Goal: Information Seeking & Learning: Learn about a topic

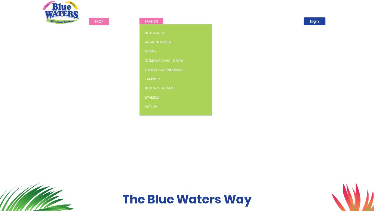
click at [153, 19] on span "Brands" at bounding box center [152, 21] width 14 height 5
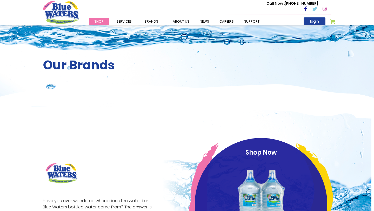
click at [322, 96] on img at bounding box center [187, 101] width 374 height 34
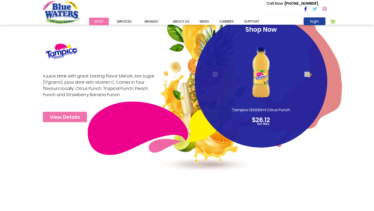
scroll to position [800, 0]
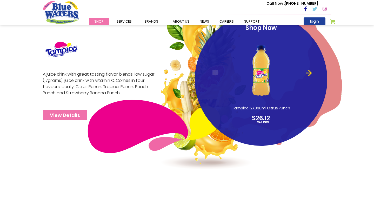
click at [308, 73] on button "Next" at bounding box center [306, 72] width 5 height 5
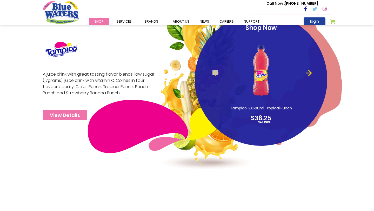
click at [308, 73] on button "Next" at bounding box center [306, 72] width 5 height 5
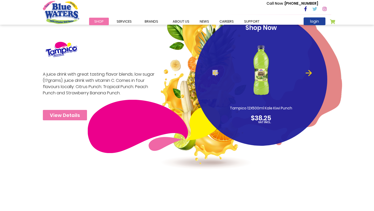
click at [308, 73] on button "Next" at bounding box center [306, 72] width 5 height 5
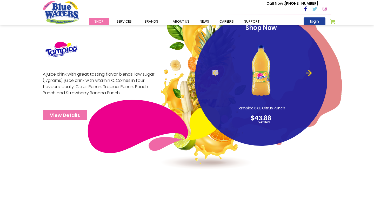
click at [308, 73] on button "Next" at bounding box center [306, 72] width 5 height 5
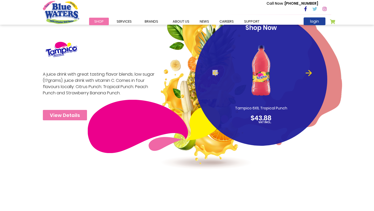
click at [308, 73] on button "Next" at bounding box center [306, 72] width 5 height 5
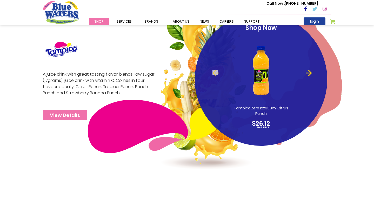
click at [308, 73] on button "Next" at bounding box center [306, 72] width 5 height 5
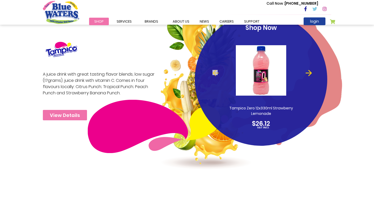
click at [308, 73] on button "Next" at bounding box center [306, 72] width 5 height 5
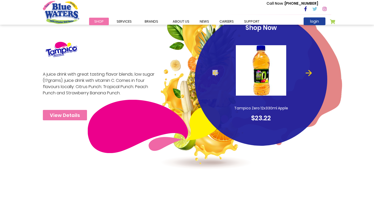
click at [308, 73] on button "Next" at bounding box center [306, 72] width 5 height 5
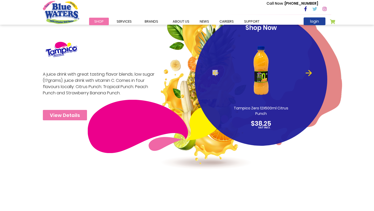
click at [308, 73] on button "Next" at bounding box center [306, 72] width 5 height 5
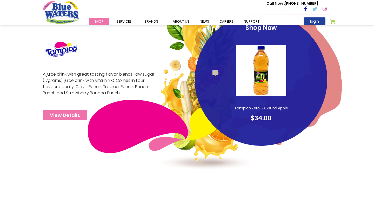
click at [308, 73] on button "Next" at bounding box center [306, 72] width 5 height 5
click at [336, 130] on div "A juice drink with great tasting flavor blends, low sugar (17grams), juice drin…" at bounding box center [187, 90] width 374 height 174
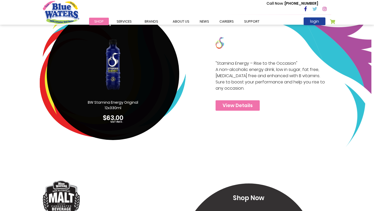
scroll to position [1050, 0]
